Goal: Task Accomplishment & Management: Use online tool/utility

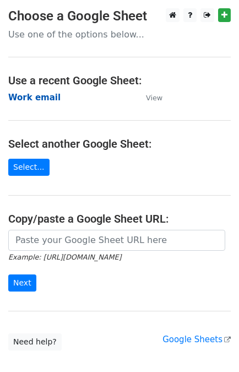
click at [40, 97] on strong "Work email" at bounding box center [34, 98] width 52 height 10
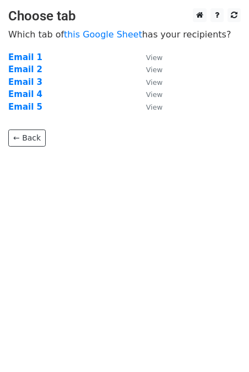
click at [131, 211] on html "Choose tab Which tab of this Google Sheet has your recipients? Email 1 View Ema…" at bounding box center [124, 186] width 249 height 372
click at [30, 56] on strong "Email 1" at bounding box center [25, 57] width 34 height 10
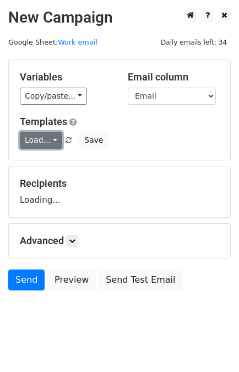
click at [28, 141] on link "Load..." at bounding box center [41, 140] width 42 height 17
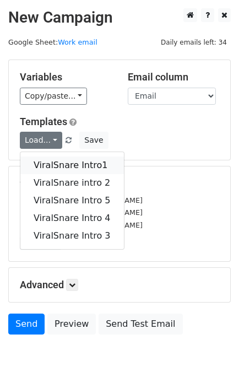
click at [40, 166] on link "ViralSnare Intro1" at bounding box center [72, 166] width 104 height 18
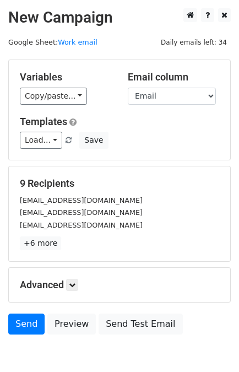
scroll to position [54, 0]
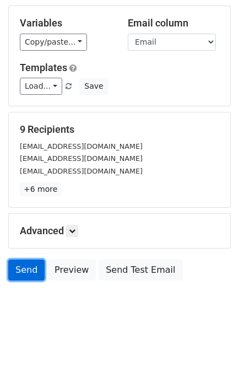
click at [20, 270] on link "Send" at bounding box center [26, 270] width 36 height 21
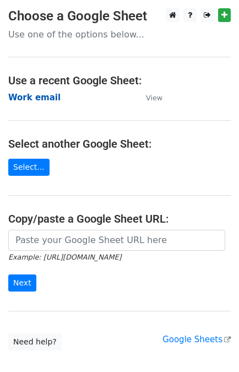
click at [18, 97] on strong "Work email" at bounding box center [34, 98] width 52 height 10
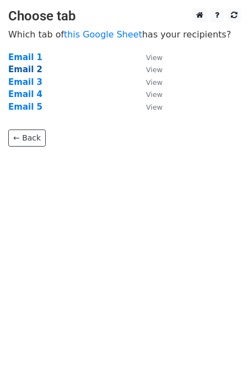
click at [23, 72] on strong "Email 2" at bounding box center [25, 70] width 34 height 10
click at [23, 69] on strong "Email 2" at bounding box center [25, 70] width 34 height 10
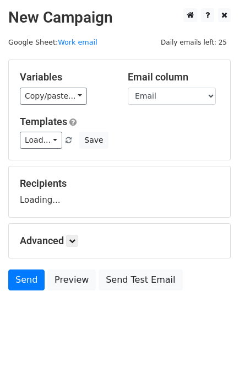
click at [31, 149] on div "Variables Copy/paste... {{Link}} {{Email}} {{Name}} {{Subject}} Email column Li…" at bounding box center [120, 110] width 222 height 100
click at [31, 142] on link "Load..." at bounding box center [41, 140] width 42 height 17
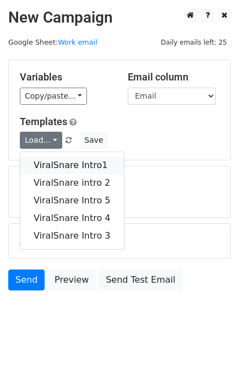
click at [48, 167] on link "ViralSnare Intro1" at bounding box center [72, 166] width 104 height 18
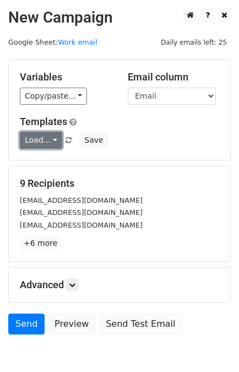
click at [45, 136] on link "Load..." at bounding box center [41, 140] width 42 height 17
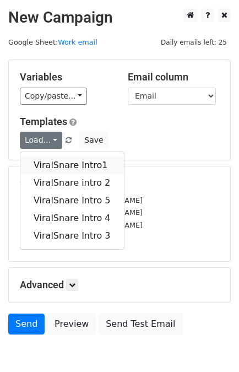
click at [60, 167] on link "ViralSnare Intro1" at bounding box center [72, 166] width 104 height 18
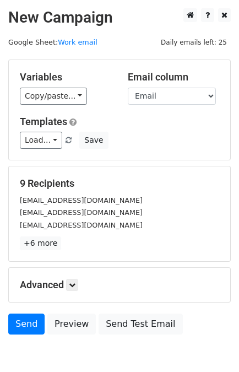
scroll to position [54, 0]
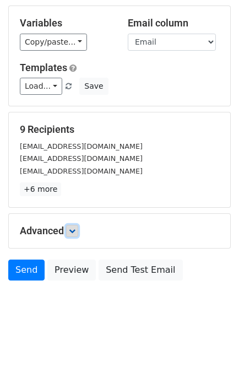
click at [73, 228] on icon at bounding box center [72, 231] width 7 height 7
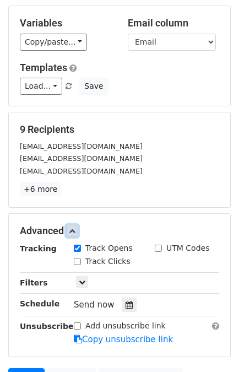
scroll to position [162, 0]
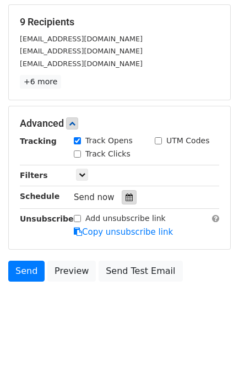
click at [126, 196] on icon at bounding box center [129, 198] width 7 height 8
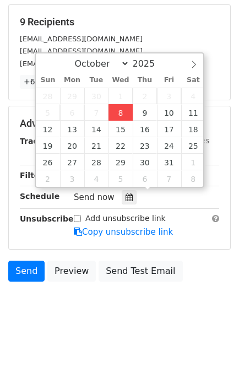
type input "2025-10-08 14:08"
type input "02"
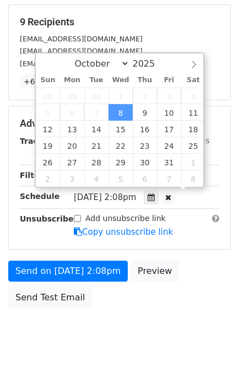
scroll to position [0, 0]
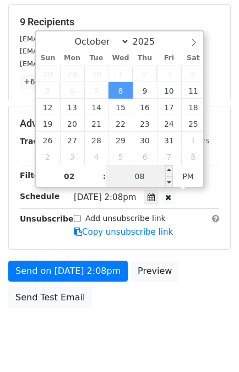
click at [137, 178] on input "08" at bounding box center [139, 176] width 67 height 22
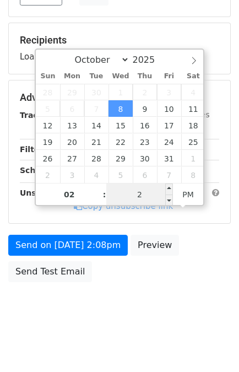
type input "20"
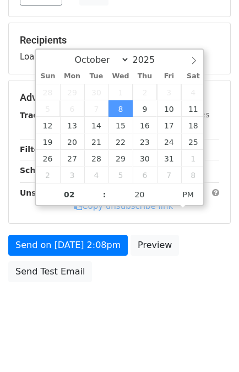
type input "2025-10-08 14:20"
click at [191, 280] on div "Send on Oct 8 at 2:08pm Preview Send Test Email" at bounding box center [119, 261] width 239 height 53
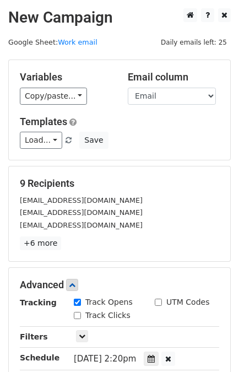
scroll to position [188, 0]
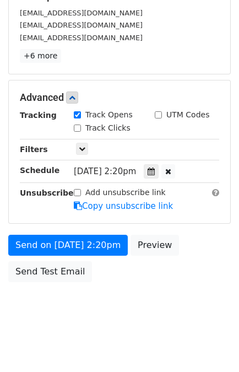
click at [155, 298] on body "New Campaign Daily emails left: 25 Google Sheet: Work email Variables Copy/past…" at bounding box center [119, 76] width 239 height 511
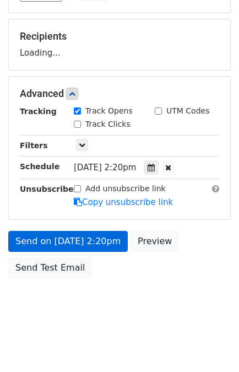
scroll to position [143, 0]
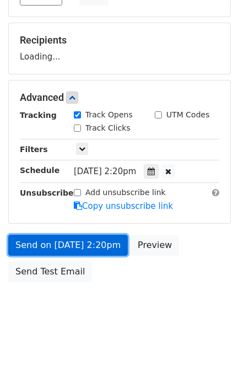
click at [89, 244] on link "Send on Oct 8 at 2:20pm" at bounding box center [68, 245] width 120 height 21
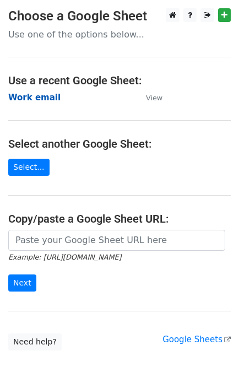
click at [35, 96] on strong "Work email" at bounding box center [34, 98] width 52 height 10
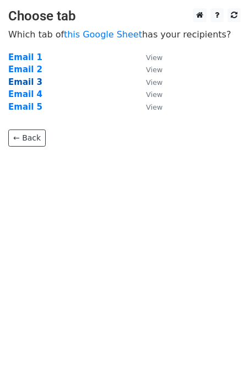
click at [23, 82] on strong "Email 3" at bounding box center [25, 82] width 34 height 10
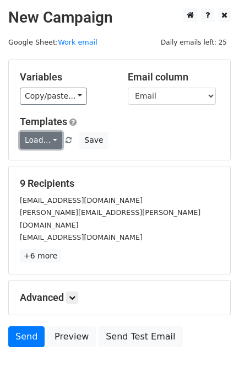
click at [34, 141] on link "Load..." at bounding box center [41, 140] width 42 height 17
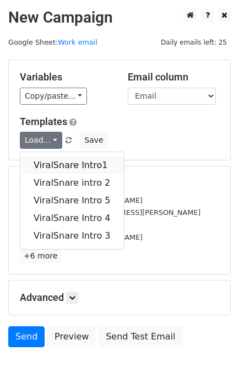
click at [60, 170] on link "ViralSnare Intro1" at bounding box center [72, 166] width 104 height 18
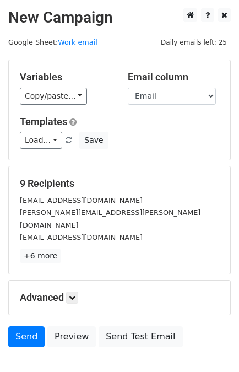
scroll to position [54, 0]
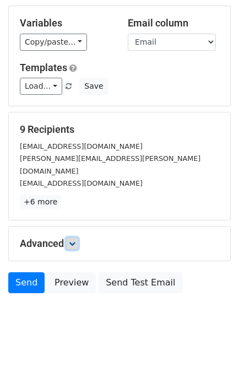
click at [76, 240] on icon at bounding box center [72, 243] width 7 height 7
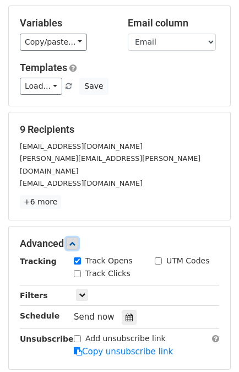
scroll to position [162, 0]
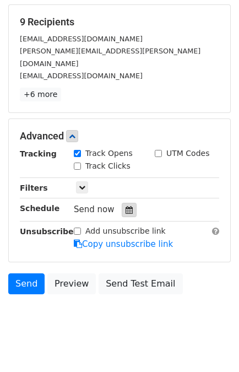
click at [127, 206] on icon at bounding box center [129, 210] width 7 height 8
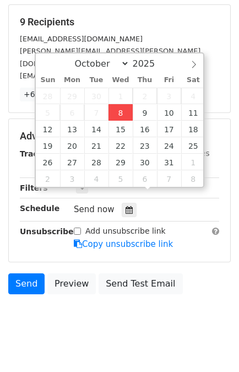
type input "2025-10-08 14:09"
type input "02"
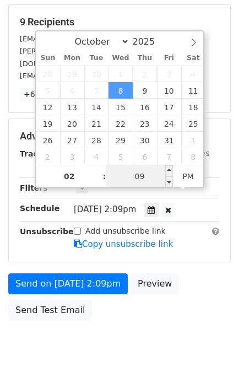
click at [145, 174] on input "09" at bounding box center [139, 176] width 67 height 22
type input "25"
type input "2025-10-08 14:25"
click at [202, 283] on div "Send on Oct 8 at 2:09pm Preview Send Test Email" at bounding box center [119, 300] width 239 height 53
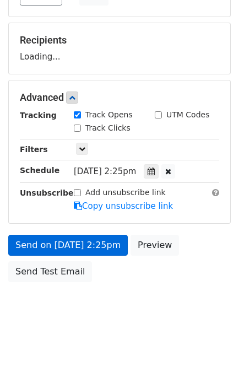
scroll to position [188, 0]
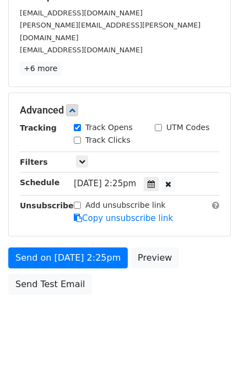
click at [119, 276] on div "Send on Oct 8 at 2:25pm Preview Send Test Email" at bounding box center [119, 274] width 239 height 53
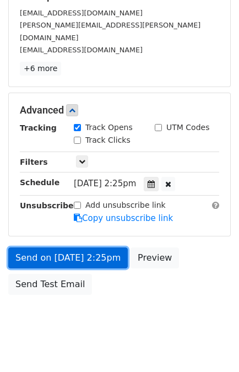
click at [58, 248] on link "Send on Oct 8 at 2:25pm" at bounding box center [68, 258] width 120 height 21
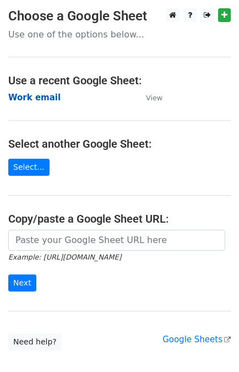
click at [32, 99] on strong "Work email" at bounding box center [34, 98] width 52 height 10
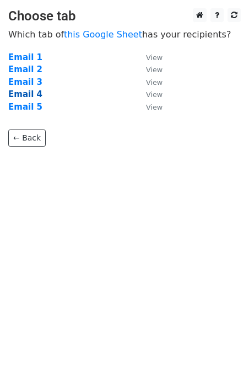
click at [30, 95] on strong "Email 4" at bounding box center [25, 94] width 34 height 10
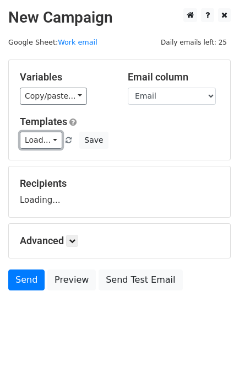
click at [39, 139] on link "Load..." at bounding box center [41, 140] width 42 height 17
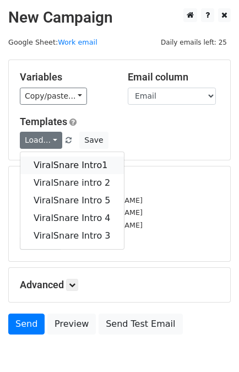
click at [55, 157] on link "ViralSnare Intro1" at bounding box center [72, 166] width 104 height 18
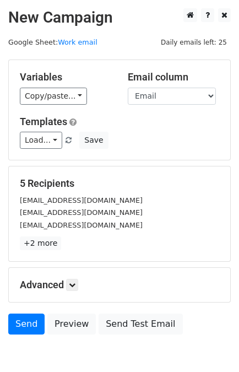
scroll to position [54, 0]
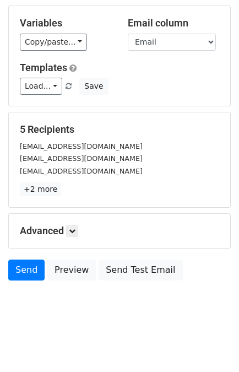
click at [73, 239] on div "Advanced Tracking Track Opens UTM Codes Track Clicks Filters Only include sprea…" at bounding box center [120, 231] width 222 height 34
click at [73, 234] on link at bounding box center [72, 231] width 12 height 12
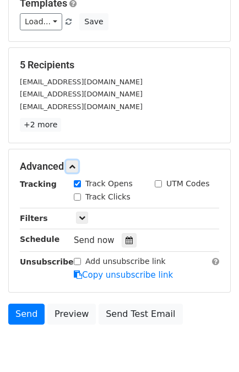
scroll to position [119, 0]
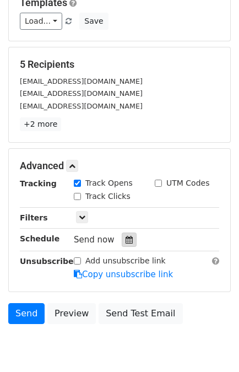
click at [126, 241] on icon at bounding box center [129, 240] width 7 height 8
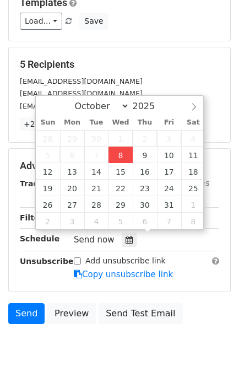
type input "[DATE] 14:10"
type input "02"
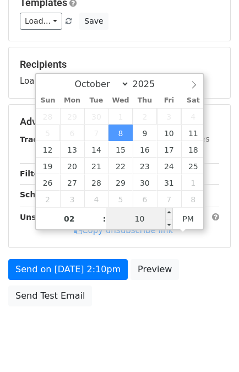
click at [131, 222] on input "10" at bounding box center [139, 219] width 67 height 22
type input "40"
type input "[DATE] 14:40"
click at [224, 237] on div "Add unsubscribe link Copy unsubscribe link" at bounding box center [147, 223] width 162 height 25
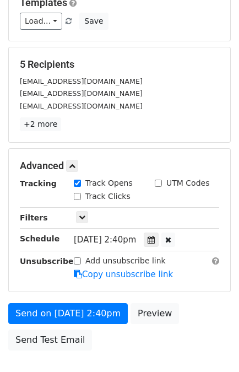
scroll to position [188, 0]
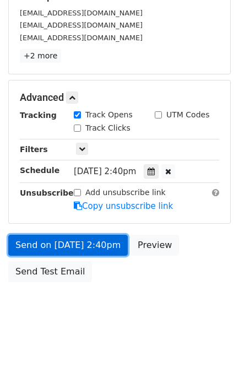
click at [86, 243] on link "Send on [DATE] 2:40pm" at bounding box center [68, 245] width 120 height 21
